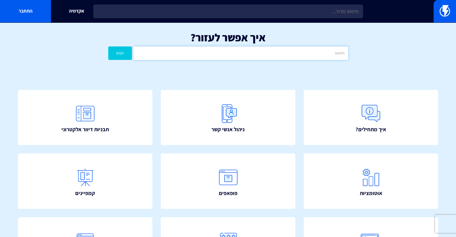
click at [265, 51] on input "text" at bounding box center [240, 52] width 214 height 13
click at [108, 46] on button "חפש" at bounding box center [120, 52] width 24 height 13
click at [326, 51] on input "טריגר לפעולה" at bounding box center [240, 52] width 214 height 13
click at [334, 54] on input "טריגר לפעולה" at bounding box center [240, 52] width 214 height 13
click at [118, 54] on button "חפש" at bounding box center [120, 52] width 24 height 13
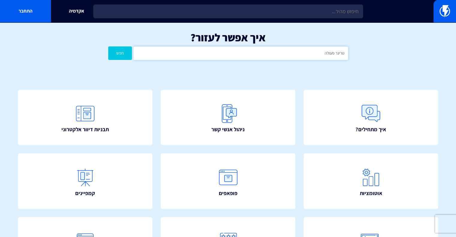
click at [272, 58] on input "טריגר פעולה" at bounding box center [240, 52] width 214 height 13
click at [274, 58] on input "טריגר פעולה" at bounding box center [240, 52] width 214 height 13
type input "פופ אפ"
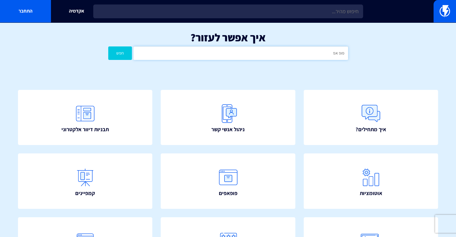
click at [108, 46] on button "חפש" at bounding box center [120, 52] width 24 height 13
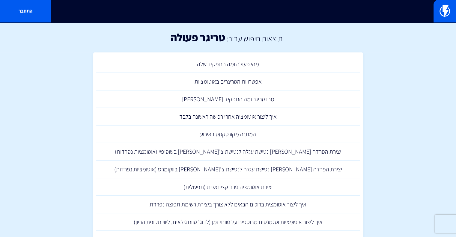
drag, startPoint x: 240, startPoint y: 81, endPoint x: 406, endPoint y: 78, distance: 165.9
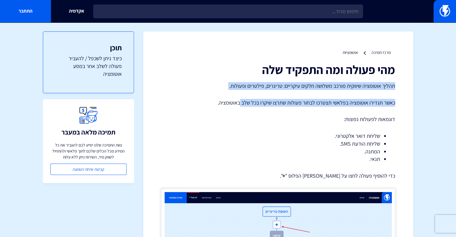
drag, startPoint x: 397, startPoint y: 87, endPoint x: 242, endPoint y: 95, distance: 154.4
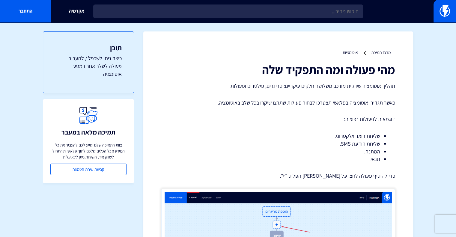
drag, startPoint x: 392, startPoint y: 103, endPoint x: 283, endPoint y: 105, distance: 109.8
click at [283, 105] on p "כאשר תגדירו אוטומציה בפלאשי תצטרכו לבחור פעולות שתרצו שיקרו בכל שלב באוטומציה." at bounding box center [278, 103] width 234 height 8
drag, startPoint x: 370, startPoint y: 122, endPoint x: 362, endPoint y: 124, distance: 7.9
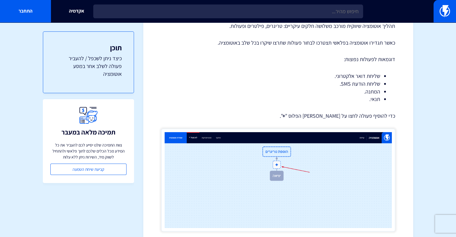
click at [367, 117] on p "כדי להוסיף פעולה לחצו על סימן הפלוס " + "." at bounding box center [278, 116] width 234 height 8
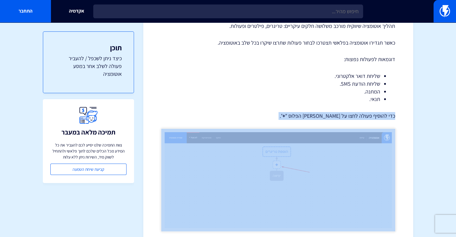
click at [367, 117] on p "כדי להוסיף פעולה לחצו על סימן הפלוס " + "." at bounding box center [278, 116] width 234 height 8
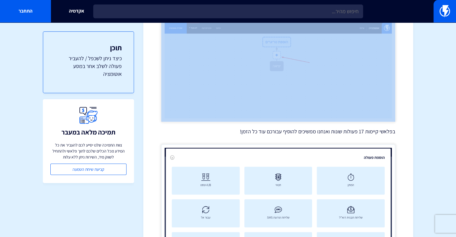
scroll to position [210, 0]
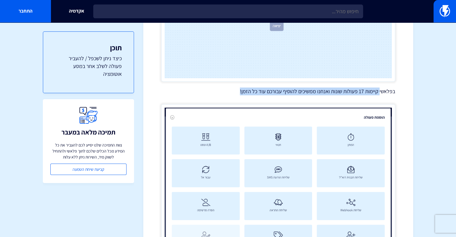
drag, startPoint x: 379, startPoint y: 91, endPoint x: 218, endPoint y: 91, distance: 160.5
click at [218, 91] on p "בפלאשי קיימות 17 פעולות שונות ואנחנו ממשיכים להוסיף עבורכם עוד כל הזמן!" at bounding box center [278, 92] width 234 height 8
click at [315, 90] on p "בפלאשי קיימות 17 פעולות שונות ואנחנו ממשיכים להוסיף עבורכם עוד כל הזמן!" at bounding box center [278, 92] width 234 height 8
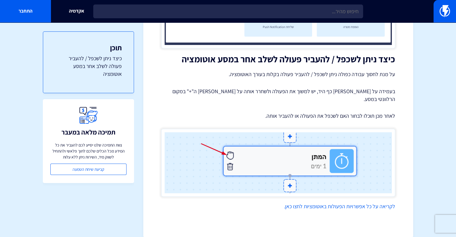
scroll to position [493, 0]
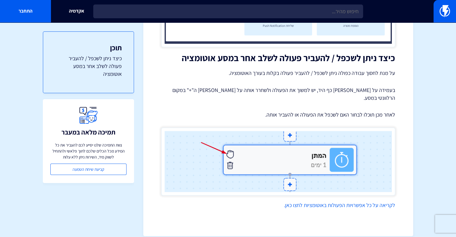
click at [359, 69] on p "על מנת לחסוך עבודה כפולה ניתן לשכפל / להעביר פעולה בקלות בעורך האוטומציה." at bounding box center [278, 73] width 234 height 8
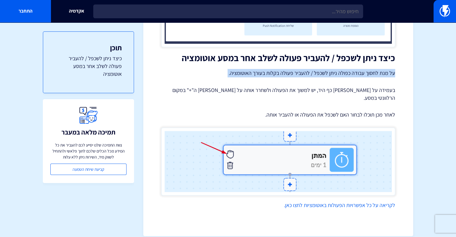
click at [359, 69] on p "על מנת לחסוך עבודה כפולה ניתן לשכפל / להעביר פעולה בקלות בעורך האוטומציה." at bounding box center [278, 73] width 234 height 8
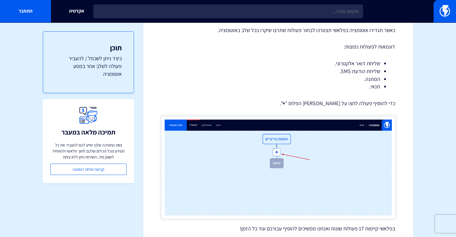
scroll to position [0, 0]
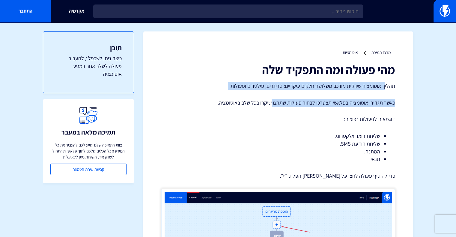
drag, startPoint x: 384, startPoint y: 83, endPoint x: 272, endPoint y: 97, distance: 112.4
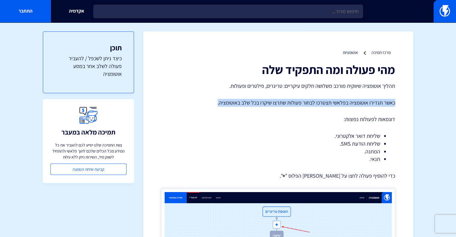
drag, startPoint x: 381, startPoint y: 101, endPoint x: 208, endPoint y: 105, distance: 173.4
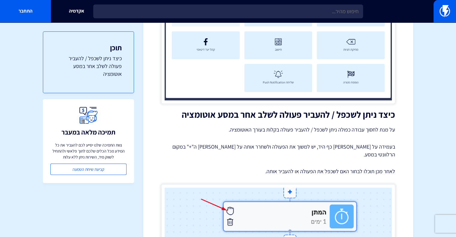
scroll to position [450, 0]
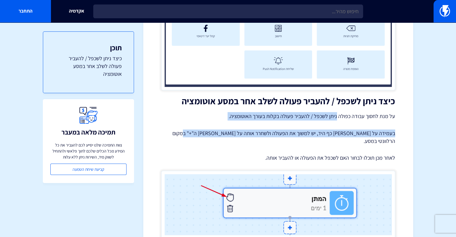
drag, startPoint x: 330, startPoint y: 120, endPoint x: 206, endPoint y: 124, distance: 123.4
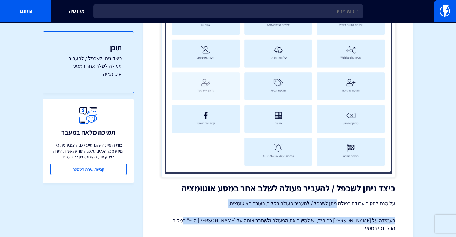
scroll to position [313, 0]
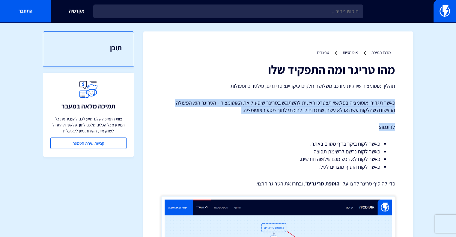
drag, startPoint x: 380, startPoint y: 104, endPoint x: 175, endPoint y: 115, distance: 205.8
click at [246, 110] on p "כאשר תגדירו אוטומציה בפלאשי תצטרכו ראשית להשתמש בטריגר שיפעיל את האוטומציה - הט…" at bounding box center [278, 106] width 234 height 15
click at [264, 103] on p "כאשר תגדירו אוטומציה בפלאשי תצטרכו ראשית להשתמש בטריגר שיפעיל את האוטומציה - הט…" at bounding box center [278, 106] width 234 height 15
drag, startPoint x: 337, startPoint y: 103, endPoint x: 146, endPoint y: 109, distance: 190.9
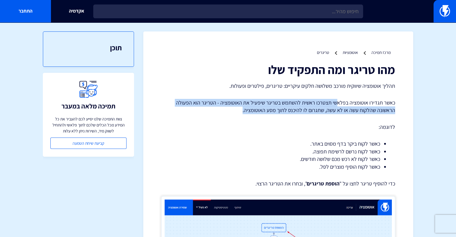
click at [295, 111] on p "כאשר תגדירו אוטומציה בפלאשי תצטרכו ראשית להשתמש בטריגר שיפעיל את האוטומציה - הט…" at bounding box center [278, 106] width 234 height 15
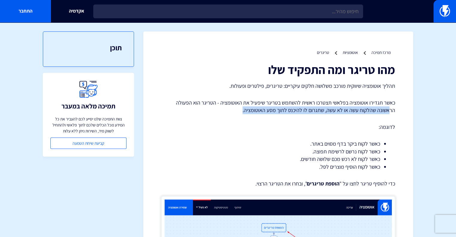
drag, startPoint x: 353, startPoint y: 114, endPoint x: 237, endPoint y: 113, distance: 116.4
click at [237, 113] on p "כאשר תגדירו אוטומציה בפלאשי תצטרכו ראשית להשתמש בטריגר שיפעיל את האוטומציה - הט…" at bounding box center [278, 106] width 234 height 15
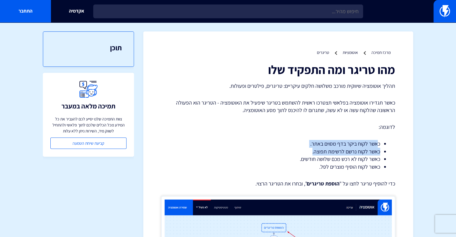
drag, startPoint x: 377, startPoint y: 144, endPoint x: 312, endPoint y: 149, distance: 65.0
click at [299, 151] on ul "כאשר לקוח ביקר בדף מסוים באתר. כאשר לקוח נרשם לרשימת תפוצה. כאשר לקוח לא רכש מכ…" at bounding box center [278, 155] width 216 height 31
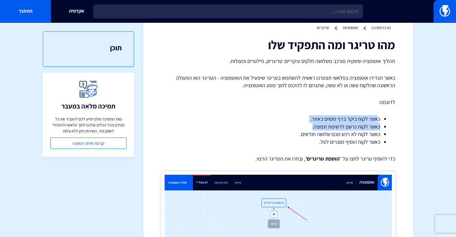
scroll to position [90, 0]
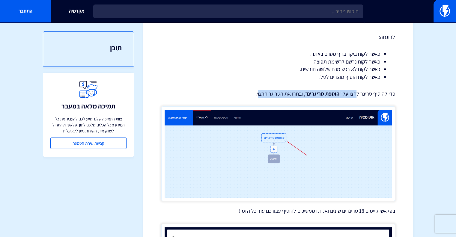
drag, startPoint x: 328, startPoint y: 96, endPoint x: 262, endPoint y: 96, distance: 66.6
click at [260, 97] on p "כדי להוסיף טריגר לחצו על " הוספת טריגרים ", ובחרו את הטריגר הרצוי." at bounding box center [278, 94] width 234 height 8
click at [313, 91] on strong "הוספת טריגרים" at bounding box center [323, 93] width 33 height 7
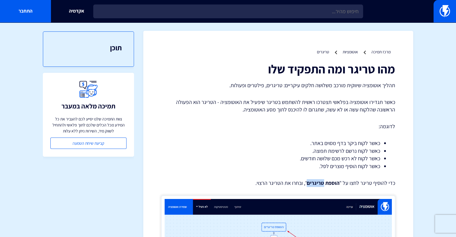
scroll to position [0, 0]
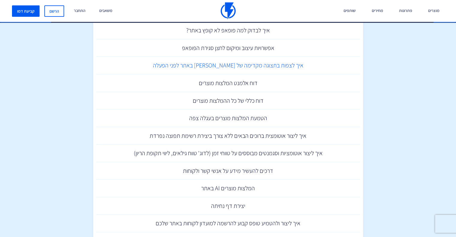
scroll to position [660, 0]
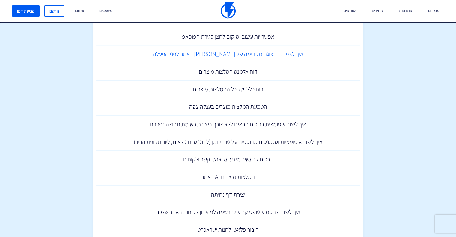
click at [227, 51] on link "איך לצפות בתצוגה מקדימה של [PERSON_NAME] באתר לפני הפעלה" at bounding box center [228, 54] width 264 height 18
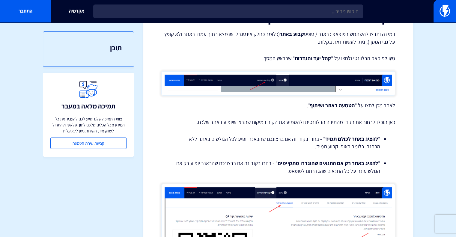
scroll to position [60, 0]
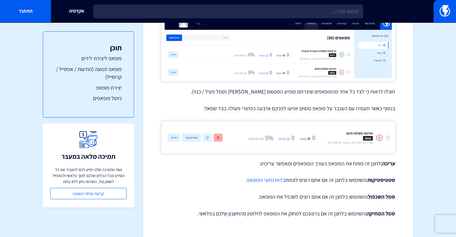
scroll to position [1307, 0]
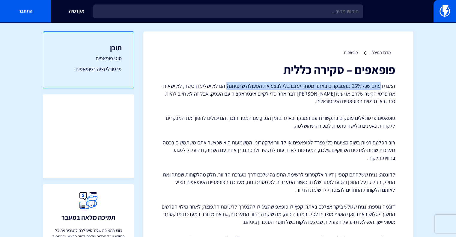
drag, startPoint x: 381, startPoint y: 85, endPoint x: 228, endPoint y: 88, distance: 152.4
click at [229, 88] on p "האם ידעתם שכ- 95% מהמבקרים באתר מסחר יעזבו בלי לבצע את הפעולה שרציתם? הם לא ישל…" at bounding box center [278, 93] width 234 height 23
click at [367, 90] on p "האם ידעתם שכ- 95% מהמבקרים באתר מסחר יעזבו בלי לבצע את הפעולה שרציתם? הם לא ישל…" at bounding box center [278, 93] width 234 height 23
click at [367, 88] on p "האם ידעתם שכ- 95% מהמבקרים באתר מסחר יעזבו בלי לבצע את הפעולה שרציתם? הם לא ישל…" at bounding box center [278, 93] width 234 height 23
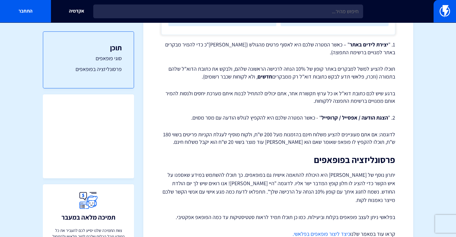
scroll to position [390, 0]
